Goal: Task Accomplishment & Management: Manage account settings

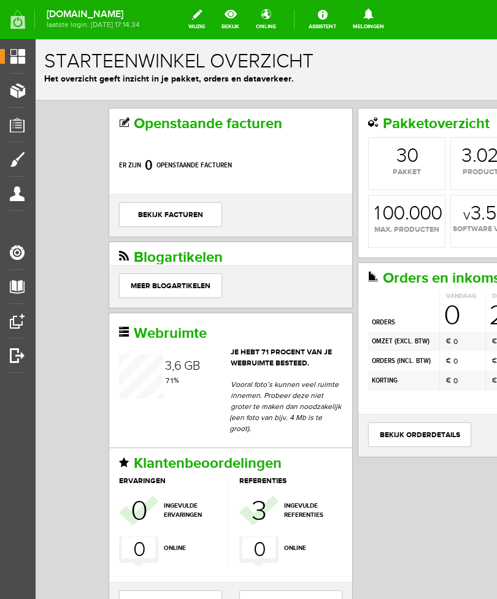
click at [15, 96] on link "Producten" at bounding box center [13, 90] width 26 height 15
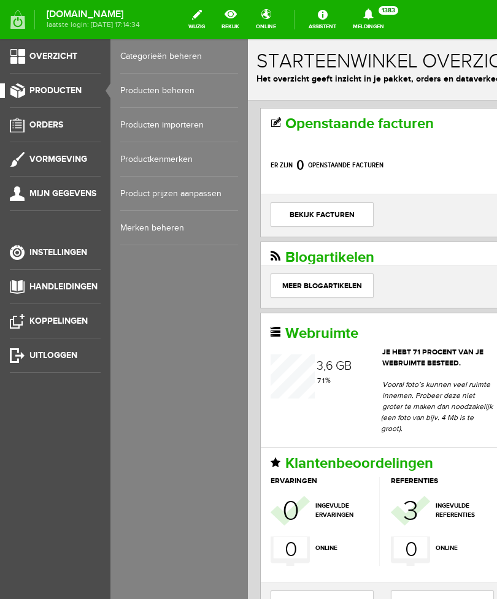
click at [193, 93] on link "Producten beheren" at bounding box center [179, 91] width 118 height 34
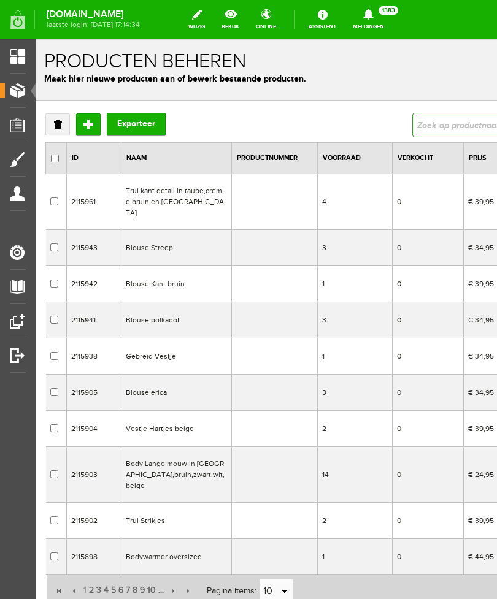
type input "hood"
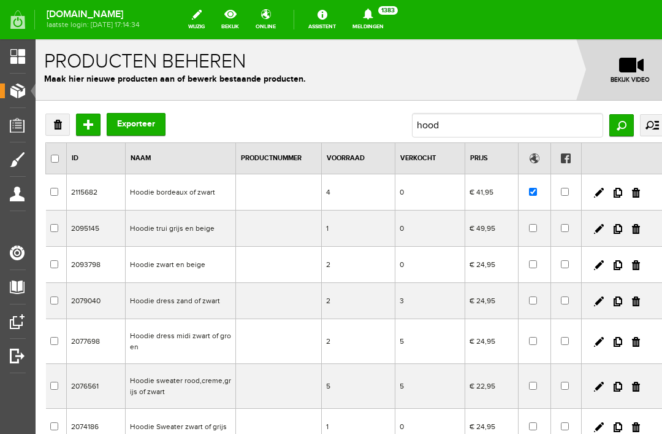
click at [496, 193] on link at bounding box center [618, 193] width 9 height 10
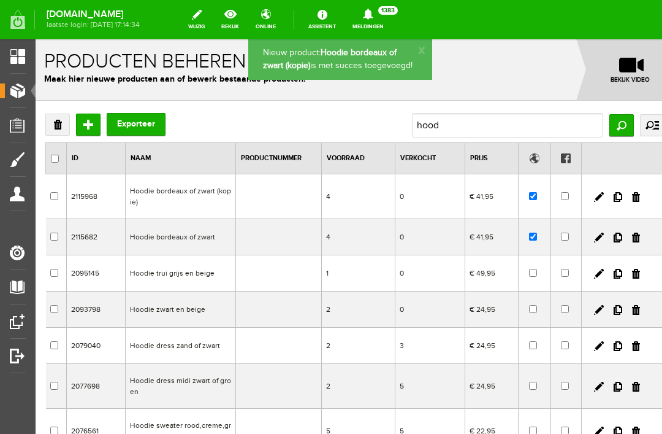
click at [496, 240] on link at bounding box center [636, 237] width 8 height 10
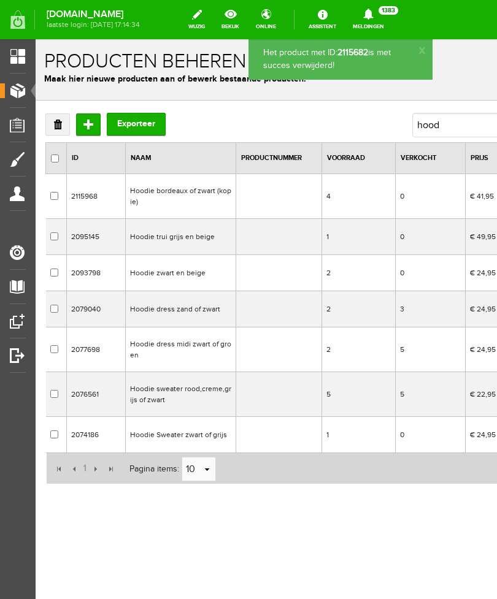
click at [287, 196] on td at bounding box center [278, 196] width 86 height 45
checkbox input "true"
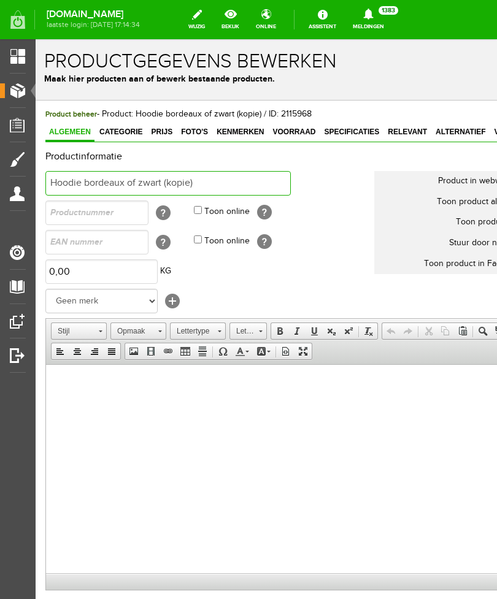
click at [264, 185] on input "Hoodie bordeaux of zwart (kopie)" at bounding box center [167, 183] width 245 height 25
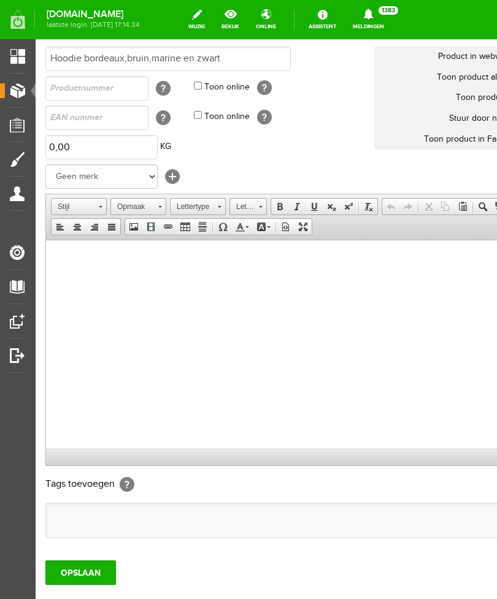
scroll to position [132, 0]
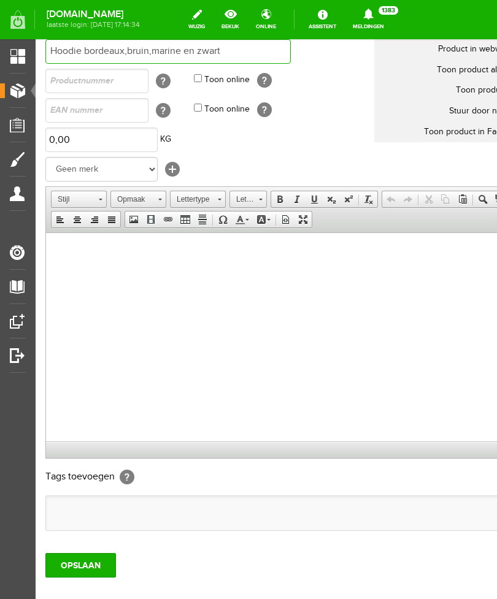
type input "Hoodie bordeaux,bruin,marine en zwart"
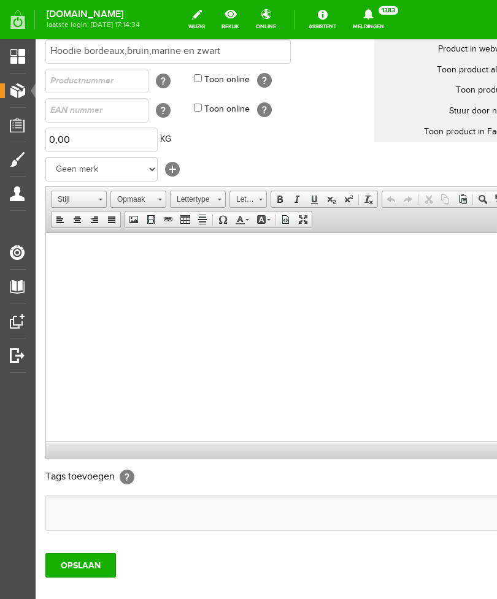
click at [91, 568] on input "OPSLAAN" at bounding box center [80, 565] width 71 height 25
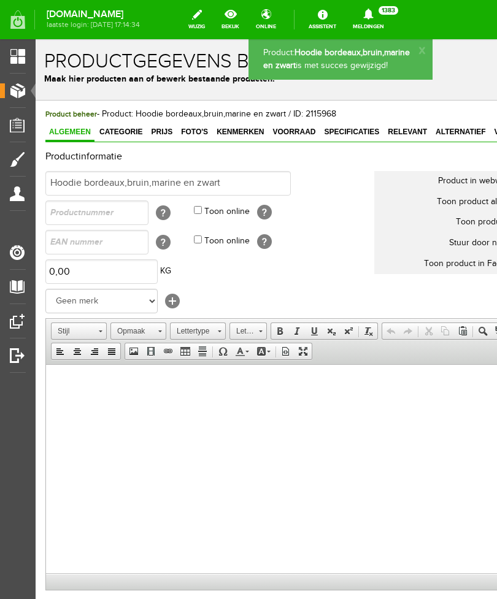
scroll to position [0, 0]
click at [197, 133] on span "Foto's" at bounding box center [194, 132] width 34 height 9
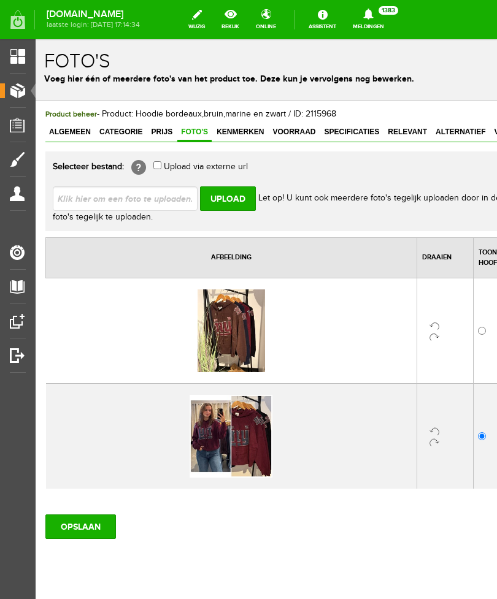
click at [23, 96] on link "Producten" at bounding box center [13, 90] width 26 height 15
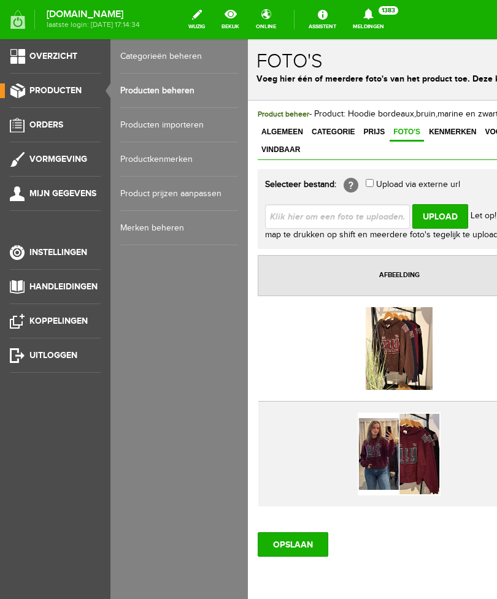
click at [211, 97] on link "Producten beheren" at bounding box center [179, 91] width 118 height 34
